Goal: Use online tool/utility: Use online tool/utility

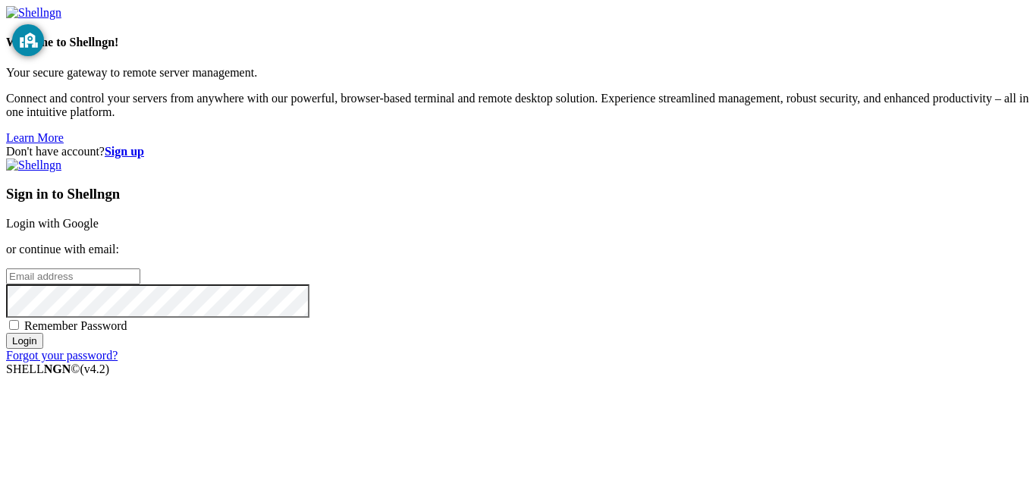
click at [99, 217] on link "Login with Google" at bounding box center [52, 223] width 93 height 13
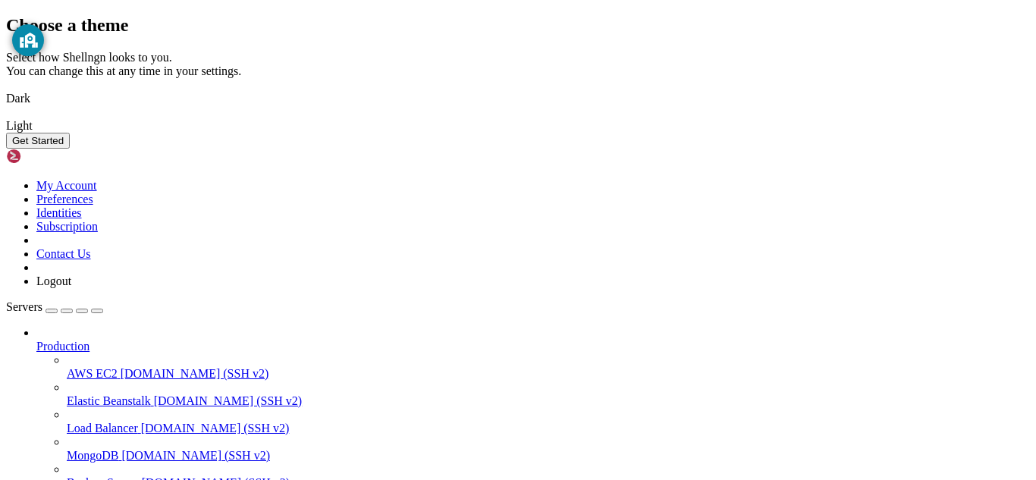
click at [70, 149] on button "Get Started" at bounding box center [38, 141] width 64 height 16
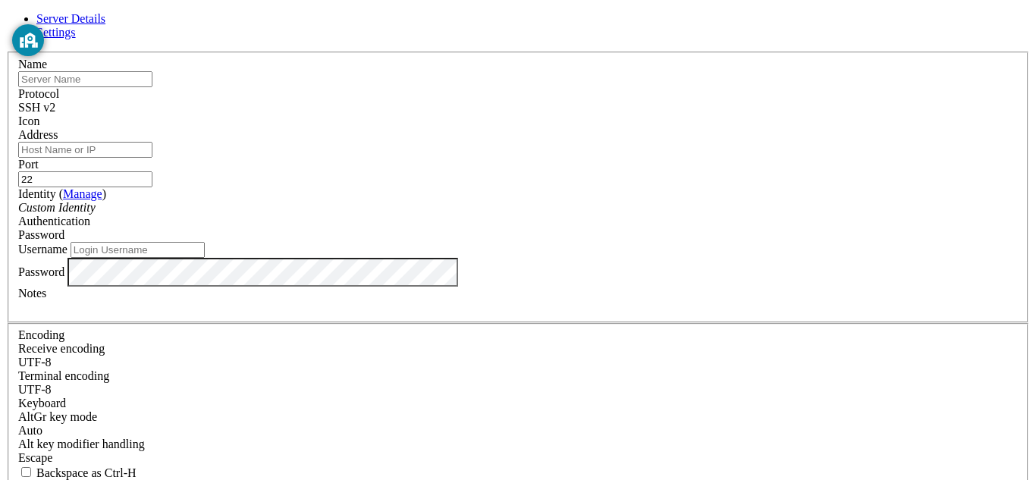
click at [152, 156] on input "Address" at bounding box center [85, 150] width 134 height 16
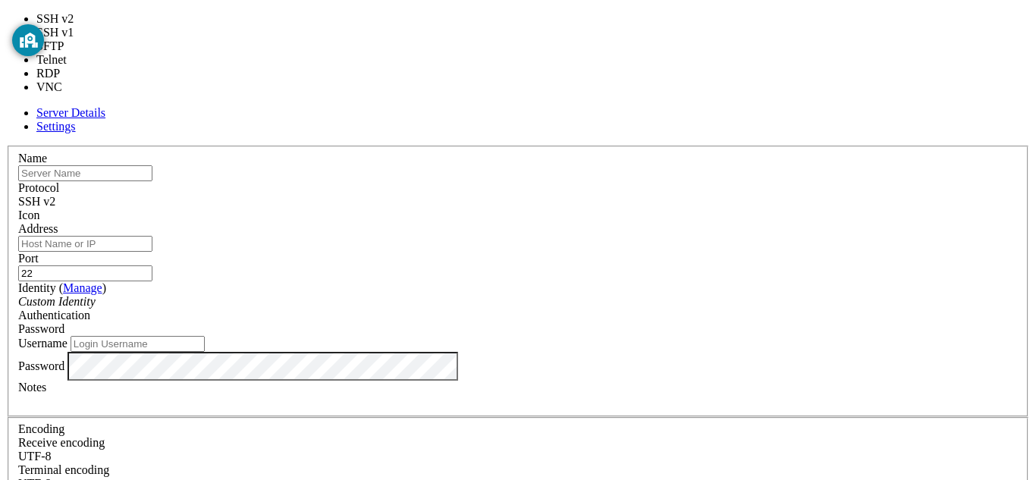
click at [55, 195] on span "SSH v2" at bounding box center [36, 201] width 37 height 13
drag, startPoint x: 612, startPoint y: 68, endPoint x: 419, endPoint y: 38, distance: 195.0
click at [419, 106] on form "Server Details Settings Name Protocol SSH v2 Icon" at bounding box center [518, 419] width 1024 height 626
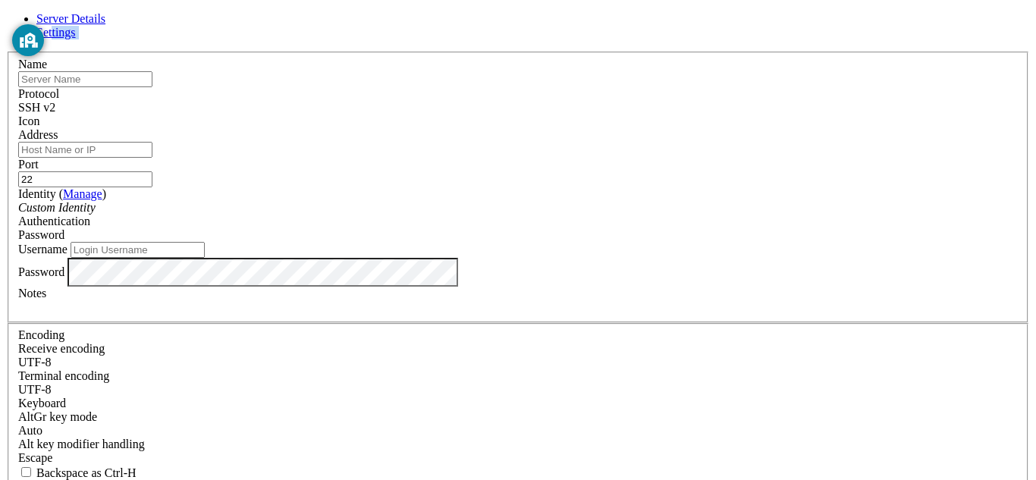
click at [76, 39] on span "Settings" at bounding box center [55, 32] width 39 height 13
click at [568, 28] on header "Server Details Settings" at bounding box center [518, 25] width 1024 height 27
click at [6, 52] on icon at bounding box center [6, 52] width 0 height 0
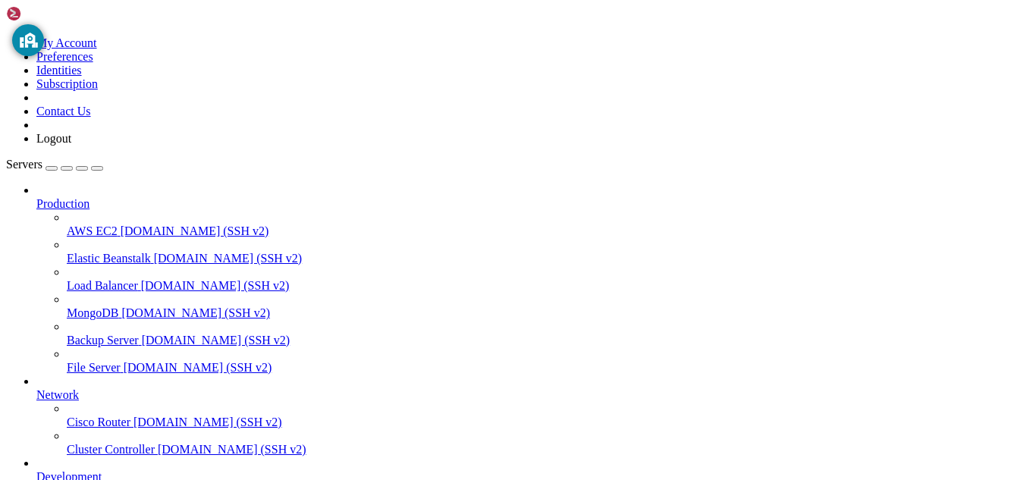
click at [121, 225] on span "[DOMAIN_NAME] (SSH v2)" at bounding box center [195, 231] width 149 height 13
click at [126, 225] on span "[DOMAIN_NAME] (SSH v2)" at bounding box center [195, 231] width 149 height 13
